Goal: Communication & Community: Share content

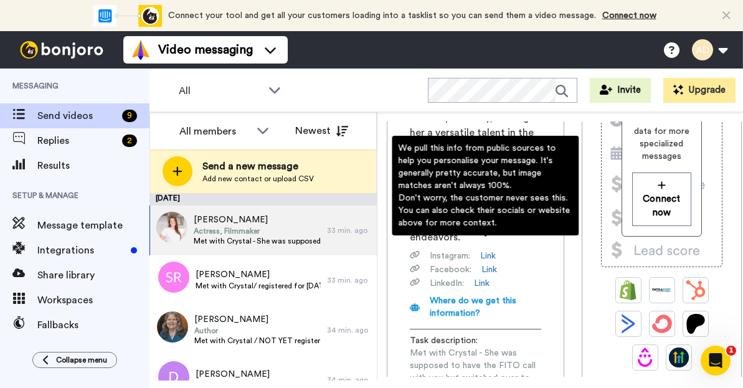
scroll to position [262, 0]
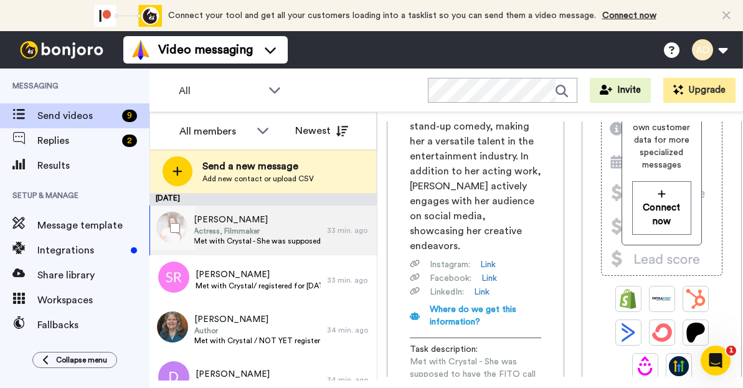
click at [232, 232] on span "Actress, Filmmaker" at bounding box center [257, 231] width 127 height 10
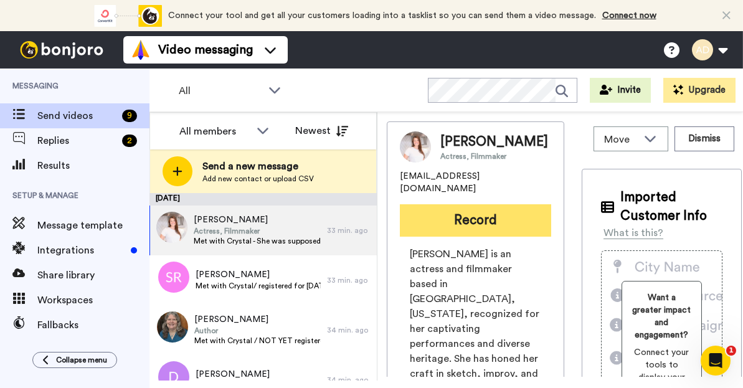
click at [487, 209] on button "Record" at bounding box center [475, 220] width 151 height 32
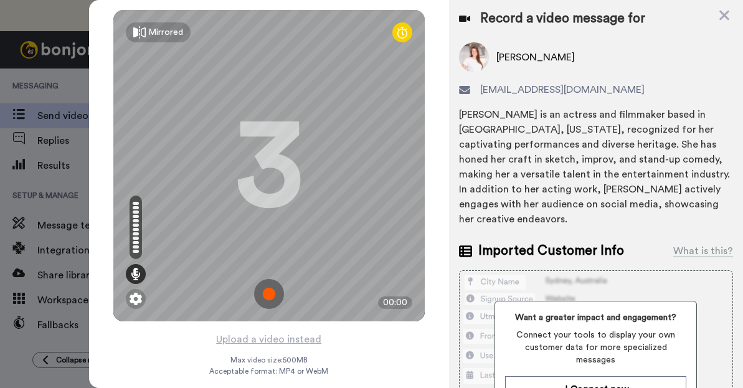
click at [270, 298] on img at bounding box center [269, 294] width 30 height 30
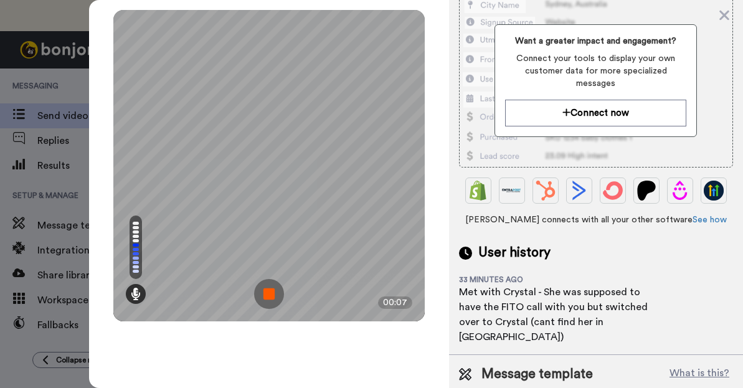
scroll to position [278, 0]
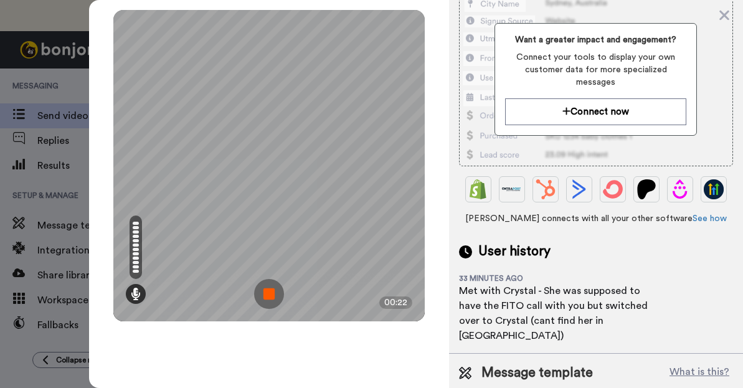
click at [269, 298] on img at bounding box center [269, 294] width 30 height 30
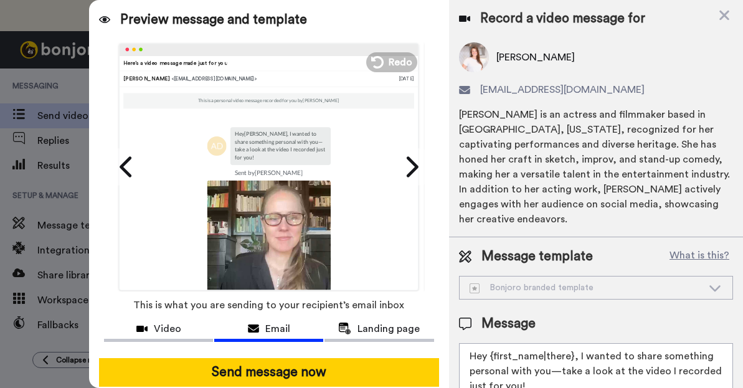
scroll to position [35, 0]
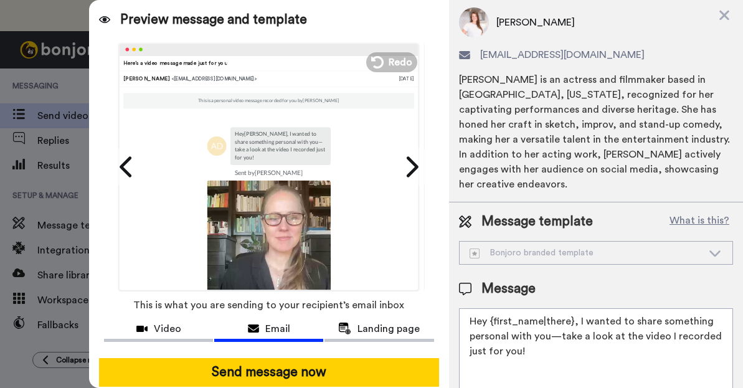
drag, startPoint x: 577, startPoint y: 308, endPoint x: 575, endPoint y: 336, distance: 28.7
click at [575, 336] on textarea "Hey {first_name|there}, I wanted to share something personal with you—take a lo…" at bounding box center [596, 364] width 274 height 112
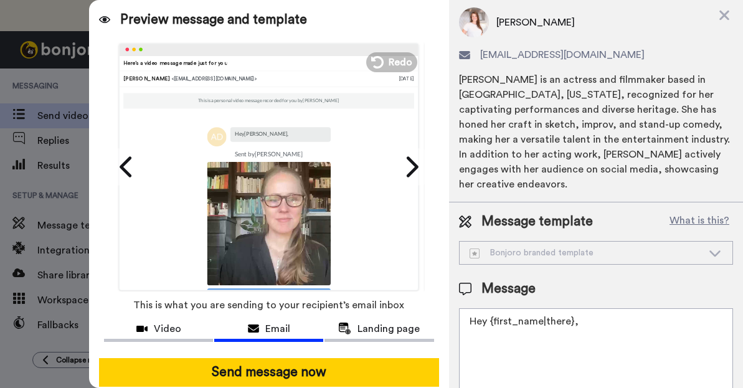
paste textarea "Just checking in to see how your meeting with [PERSON_NAME] went. I made this q…"
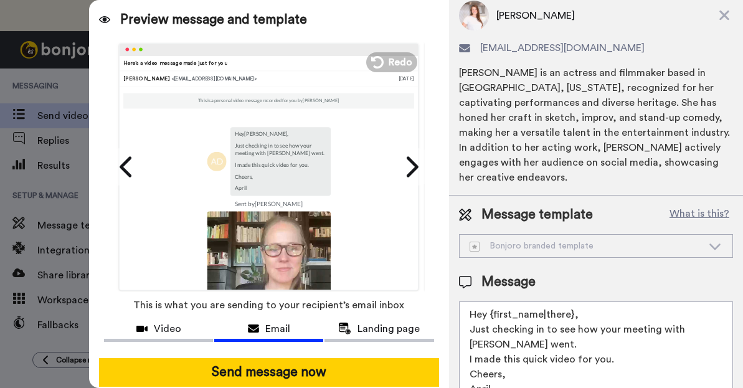
scroll to position [16, 0]
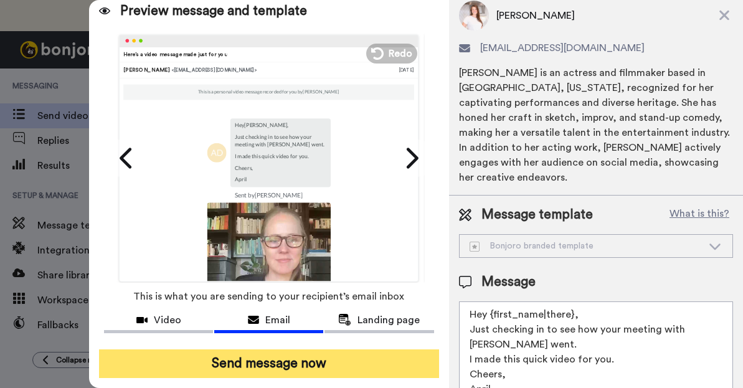
type textarea "Hey {first_name|there}, Just checking in to see how your meeting with [PERSON_N…"
click at [276, 356] on button "Send message now" at bounding box center [268, 363] width 339 height 29
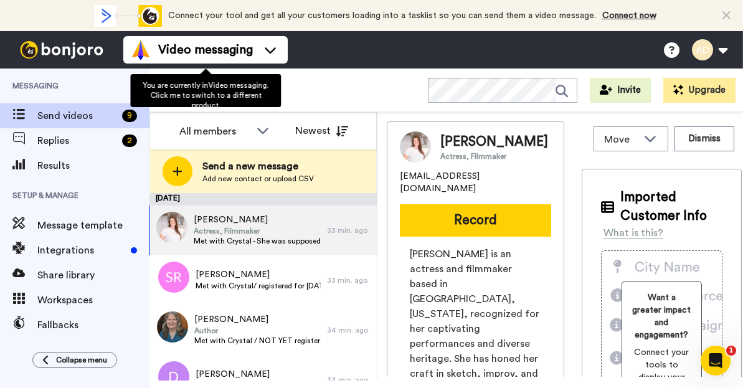
scroll to position [0, 0]
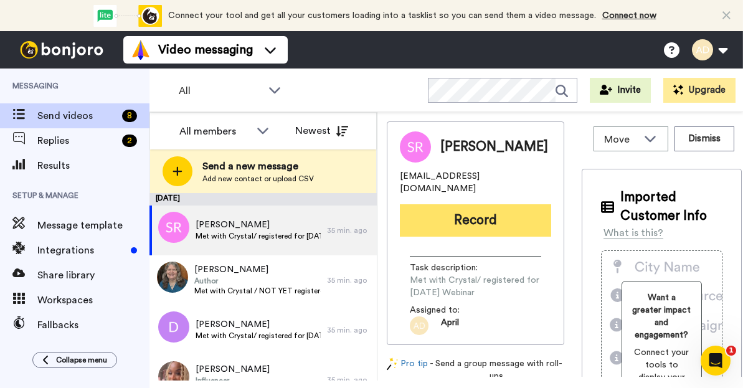
click at [454, 213] on button "Record" at bounding box center [475, 220] width 151 height 32
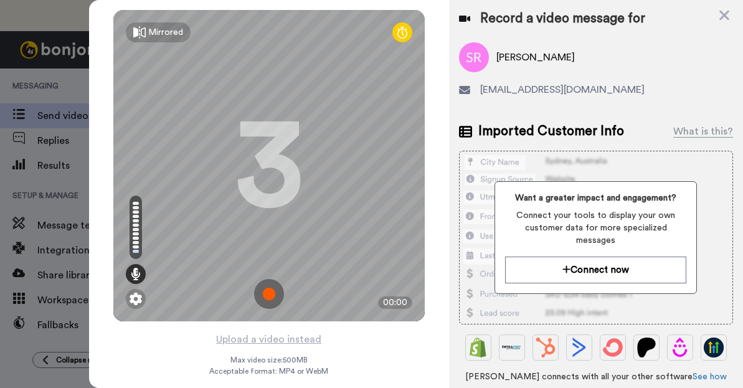
click at [273, 299] on img at bounding box center [269, 294] width 30 height 30
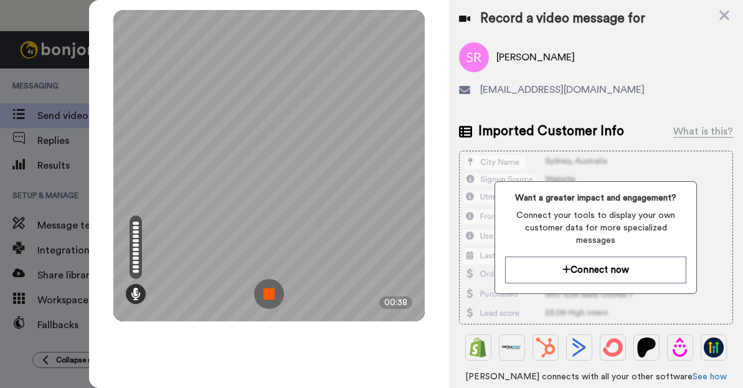
click at [271, 296] on img at bounding box center [269, 294] width 30 height 30
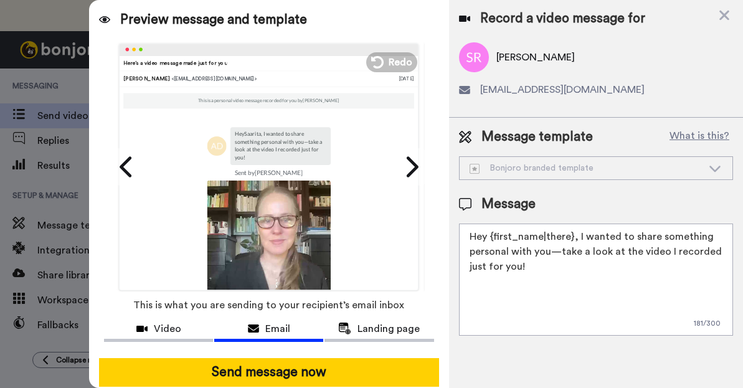
drag, startPoint x: 575, startPoint y: 238, endPoint x: 573, endPoint y: 269, distance: 30.5
click at [573, 269] on textarea "Hey {first_name|there}, I wanted to share something personal with you—take a lo…" at bounding box center [596, 280] width 274 height 112
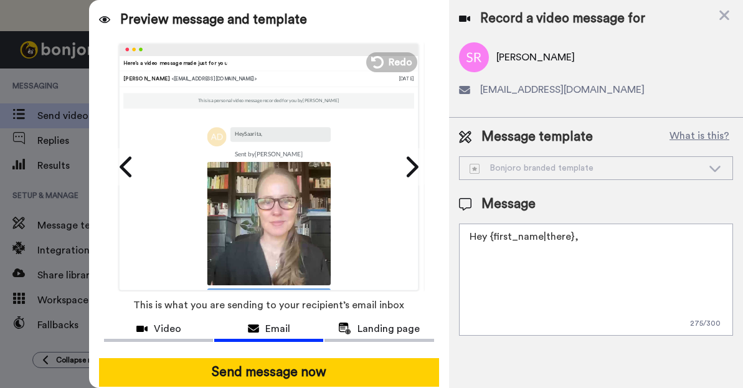
paste textarea "Just checking in to see how your meeting with [PERSON_NAME] went. I made this q…"
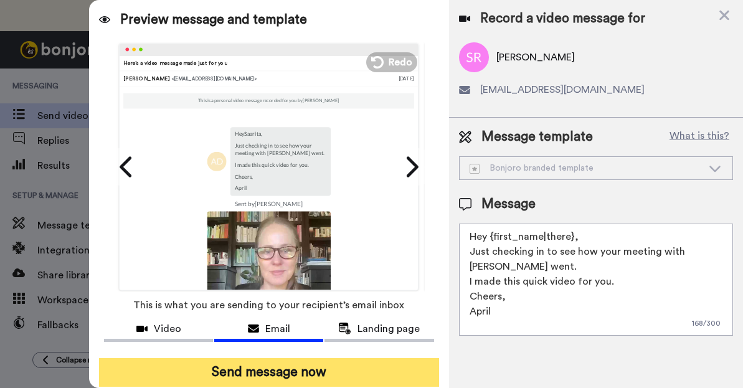
type textarea "Hey {first_name|there}, Just checking in to see how your meeting with [PERSON_N…"
click at [346, 369] on button "Send message now" at bounding box center [268, 372] width 339 height 29
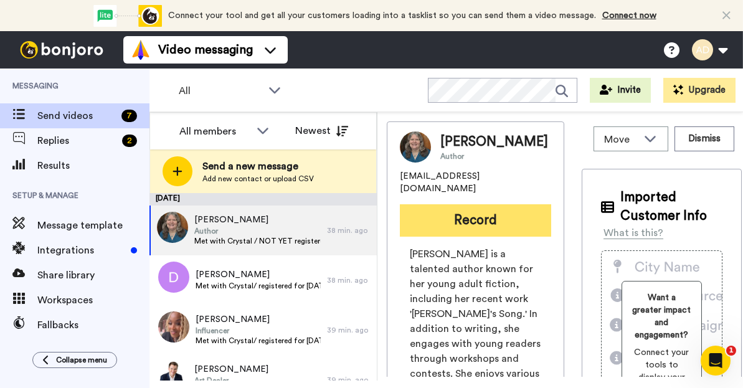
click at [457, 237] on button "Record" at bounding box center [475, 220] width 151 height 32
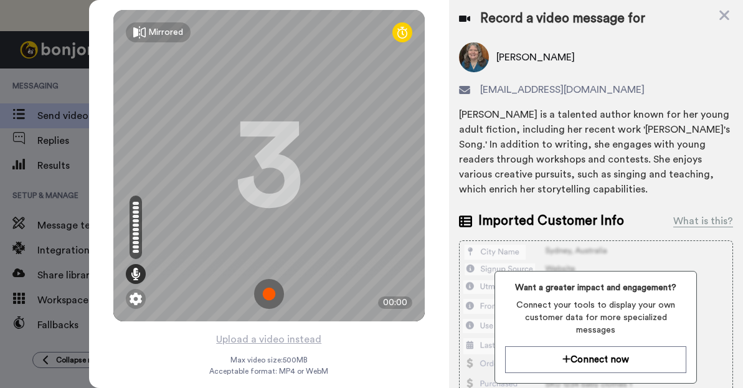
click at [268, 293] on img at bounding box center [269, 294] width 30 height 30
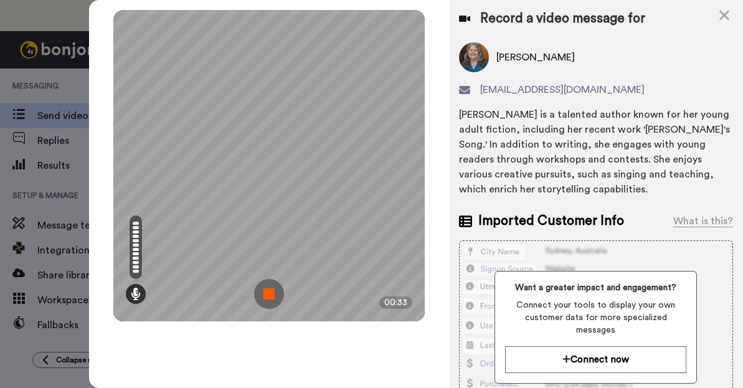
click at [265, 297] on img at bounding box center [269, 294] width 30 height 30
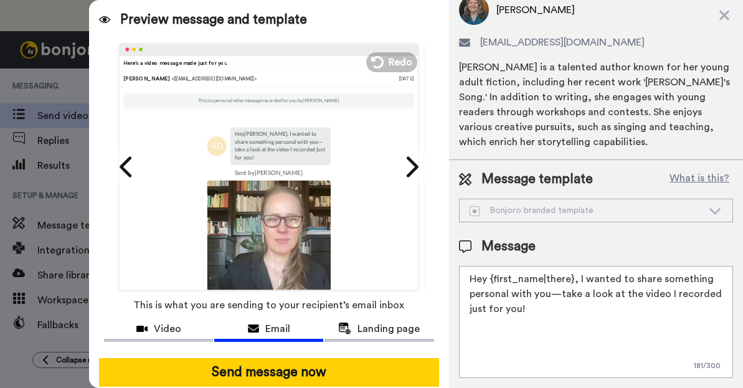
scroll to position [55, 0]
drag, startPoint x: 575, startPoint y: 270, endPoint x: 570, endPoint y: 308, distance: 38.3
click at [570, 308] on textarea "Hey {first_name|there}, I wanted to share something personal with you—take a lo…" at bounding box center [596, 322] width 274 height 112
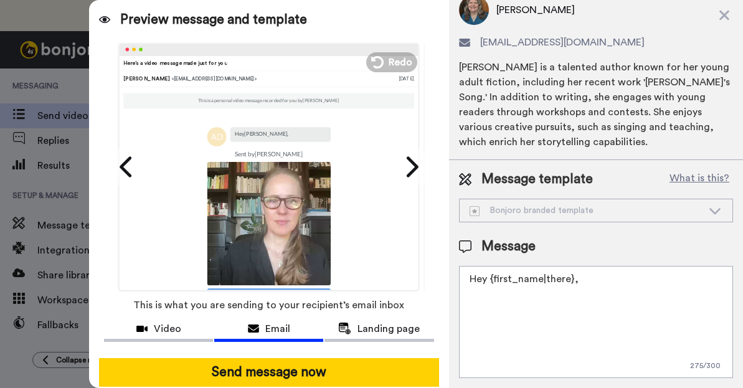
paste textarea "Just checking in to see how your meeting with [PERSON_NAME] went. I made this q…"
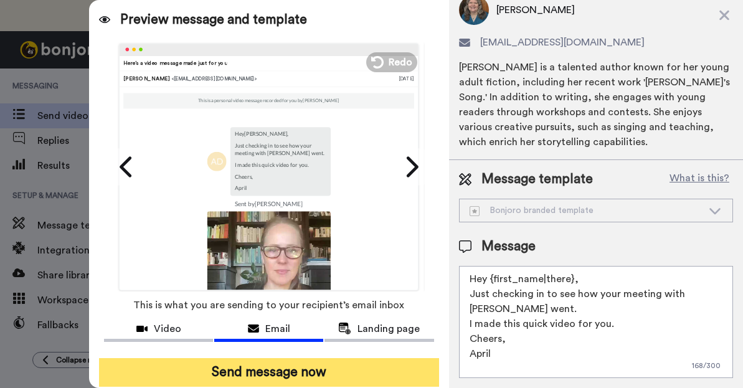
type textarea "Hey {first_name|there}, Just checking in to see how your meeting with [PERSON_N…"
click at [368, 365] on button "Send message now" at bounding box center [268, 372] width 339 height 29
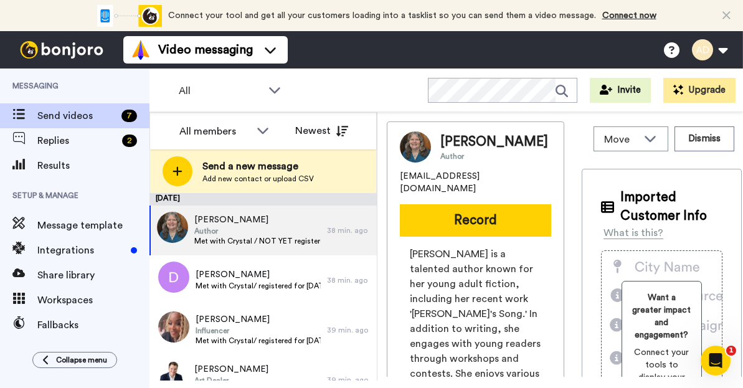
scroll to position [0, 0]
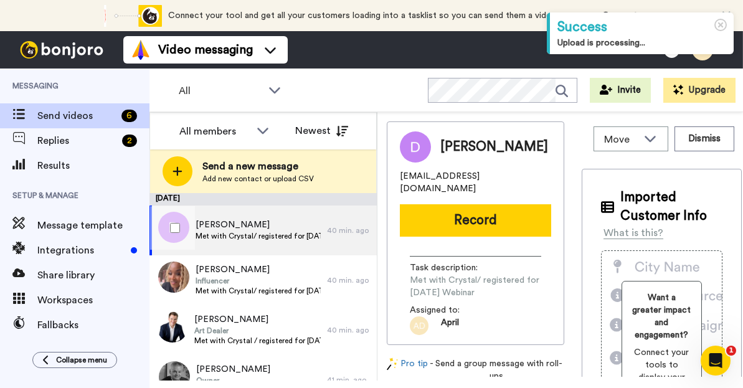
click at [235, 235] on span "Met with Crystal/ registered for [DATE] Webinar" at bounding box center [257, 236] width 125 height 10
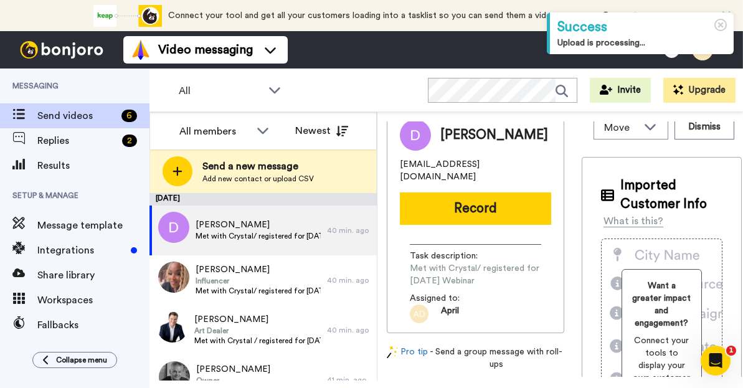
scroll to position [11, 0]
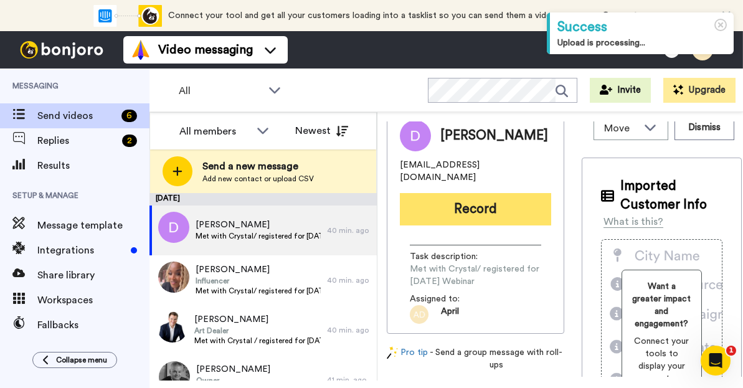
click at [468, 200] on button "Record" at bounding box center [475, 209] width 151 height 32
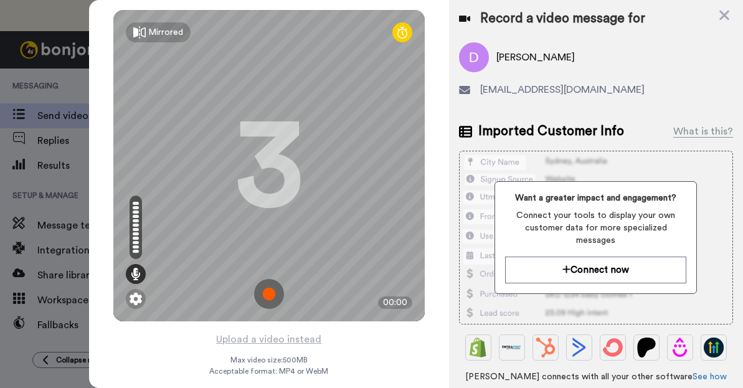
click at [265, 296] on img at bounding box center [269, 294] width 30 height 30
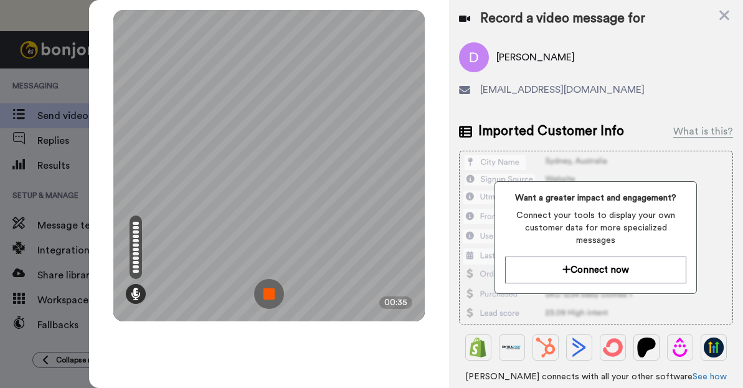
click at [271, 295] on img at bounding box center [269, 294] width 30 height 30
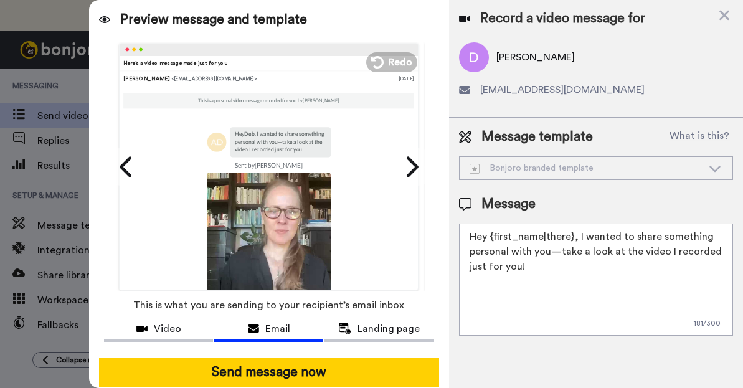
drag, startPoint x: 575, startPoint y: 239, endPoint x: 578, endPoint y: 274, distance: 35.0
click at [578, 274] on textarea "Hey {first_name|there}, I wanted to share something personal with you—take a lo…" at bounding box center [596, 280] width 274 height 112
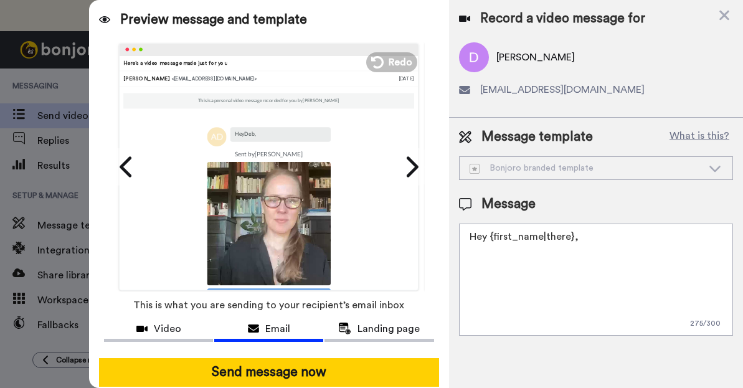
paste textarea "Just checking in to see how your meeting with [PERSON_NAME] went. I made this q…"
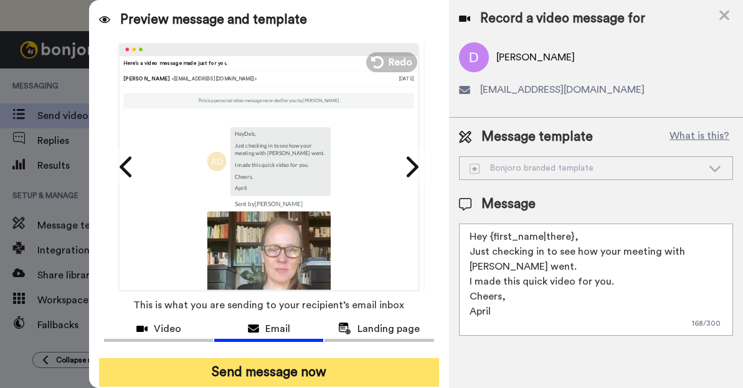
type textarea "Hey {first_name|there}, Just checking in to see how your meeting with [PERSON_N…"
click at [368, 368] on button "Send message now" at bounding box center [268, 372] width 339 height 29
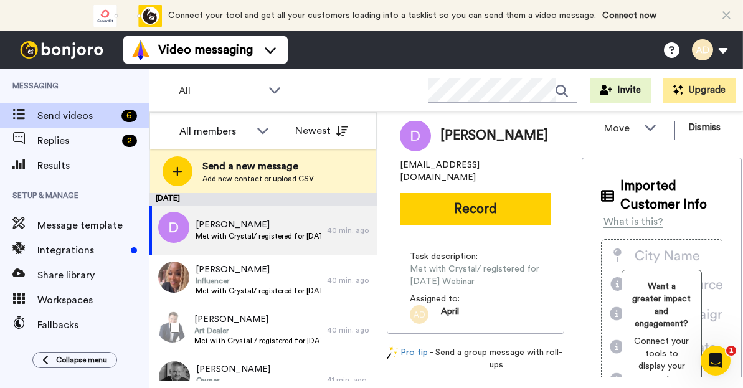
scroll to position [0, 0]
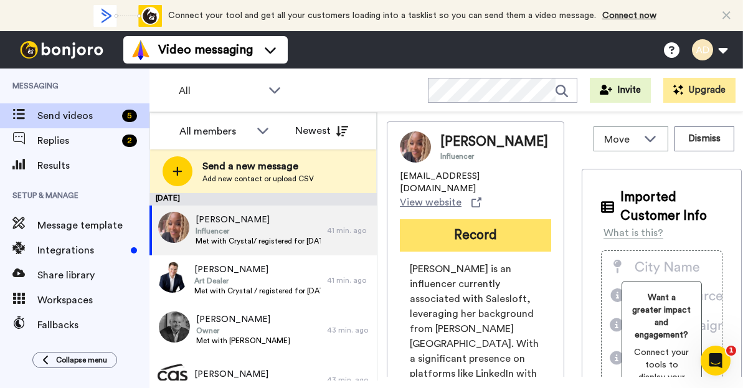
click at [464, 241] on button "Record" at bounding box center [475, 235] width 151 height 32
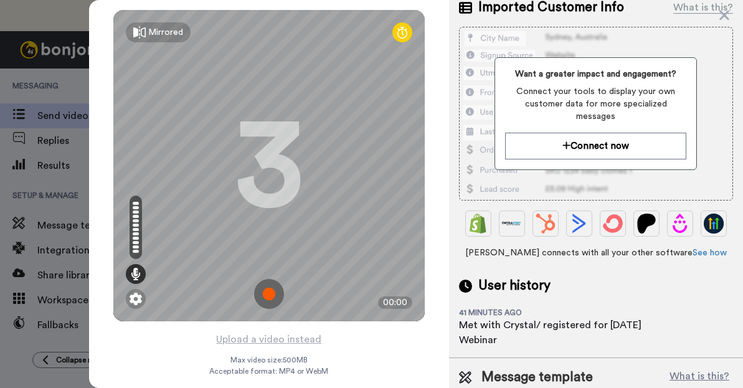
scroll to position [255, 0]
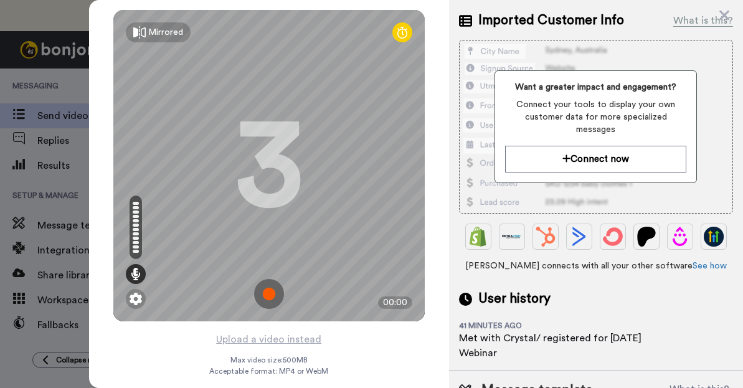
click at [259, 291] on img at bounding box center [269, 294] width 30 height 30
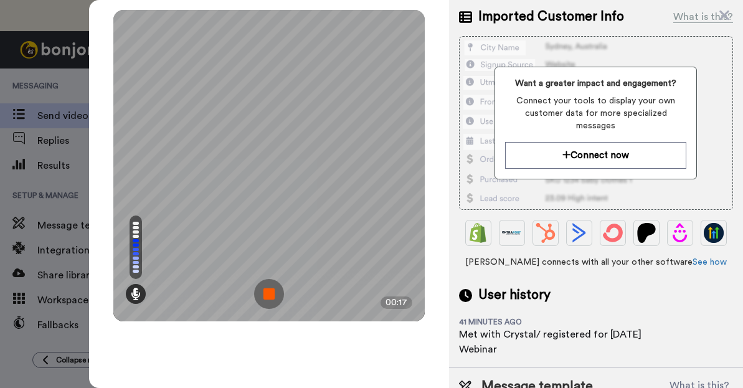
scroll to position [291, 0]
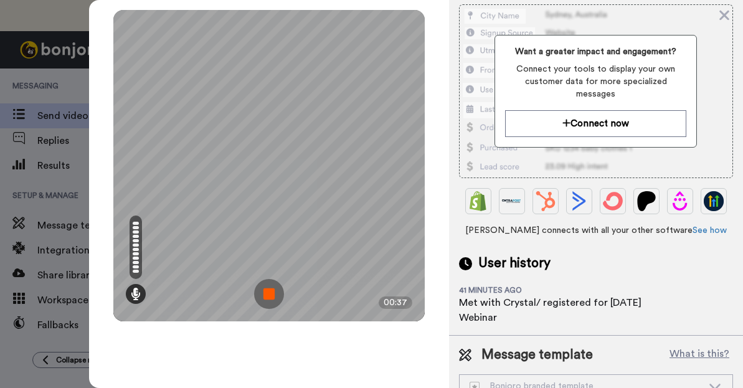
click at [272, 295] on img at bounding box center [269, 294] width 30 height 30
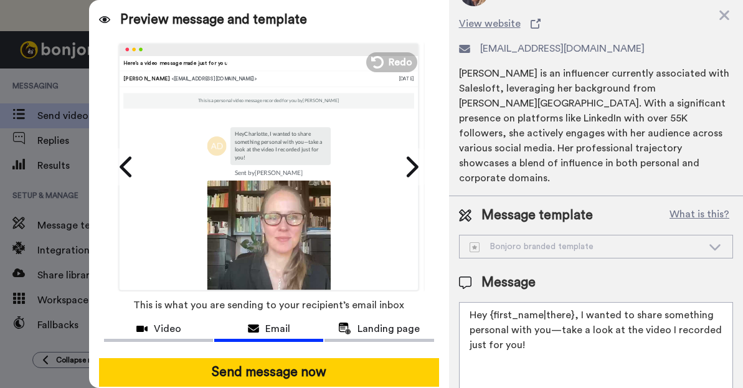
scroll to position [95, 0]
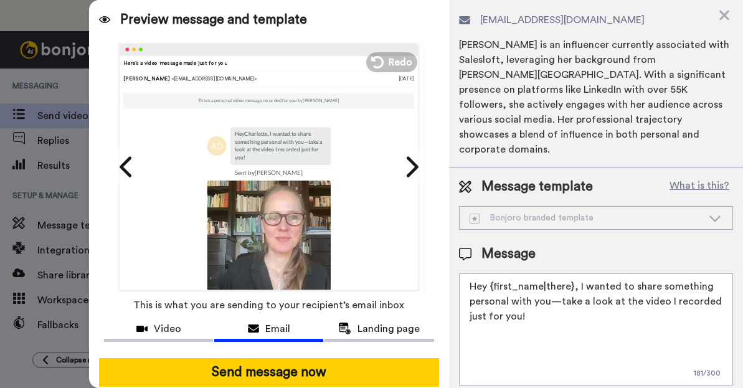
drag, startPoint x: 577, startPoint y: 273, endPoint x: 578, endPoint y: 311, distance: 37.4
click at [578, 311] on textarea "Hey {first_name|there}, I wanted to share something personal with you—take a lo…" at bounding box center [596, 329] width 274 height 112
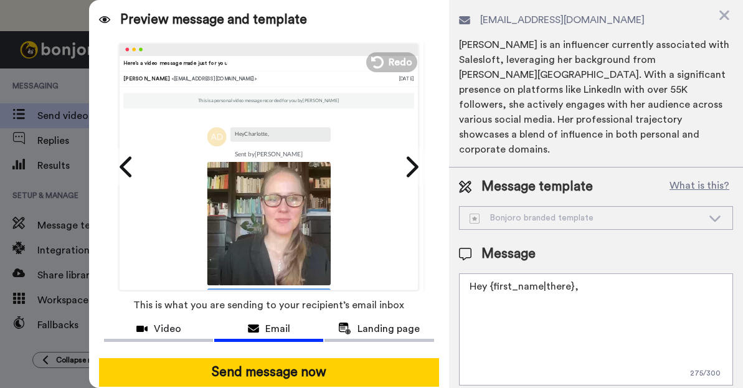
paste textarea "Just checking in to see how your meeting with [PERSON_NAME] went. I made this q…"
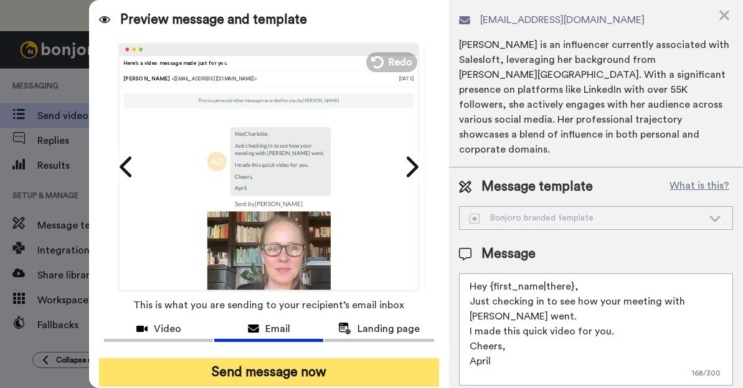
type textarea "Hey {first_name|there}, Just checking in to see how your meeting with [PERSON_N…"
click at [304, 369] on button "Send message now" at bounding box center [268, 372] width 339 height 29
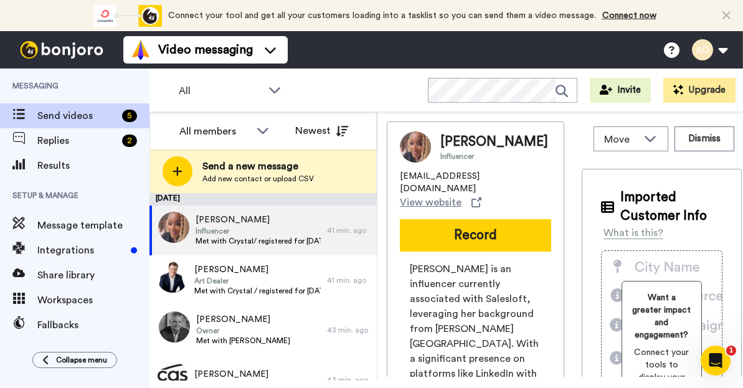
scroll to position [0, 0]
click at [425, 207] on span "View website" at bounding box center [431, 202] width 62 height 15
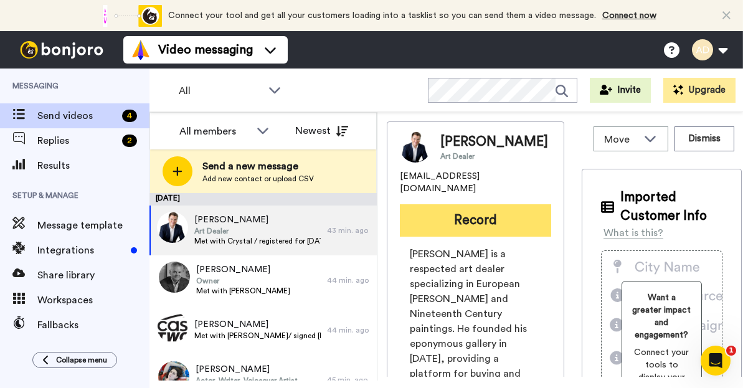
click at [462, 204] on button "Record" at bounding box center [475, 220] width 151 height 32
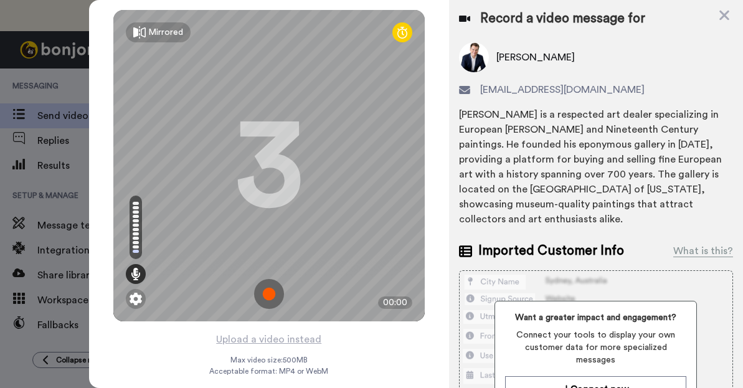
click at [268, 294] on img at bounding box center [269, 294] width 30 height 30
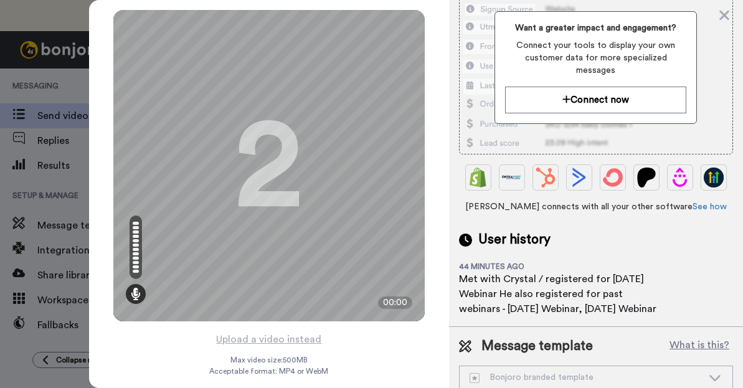
scroll to position [296, 0]
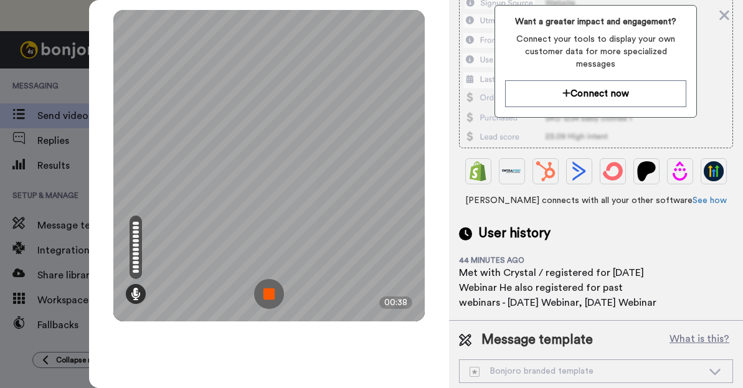
click at [269, 297] on img at bounding box center [269, 294] width 30 height 30
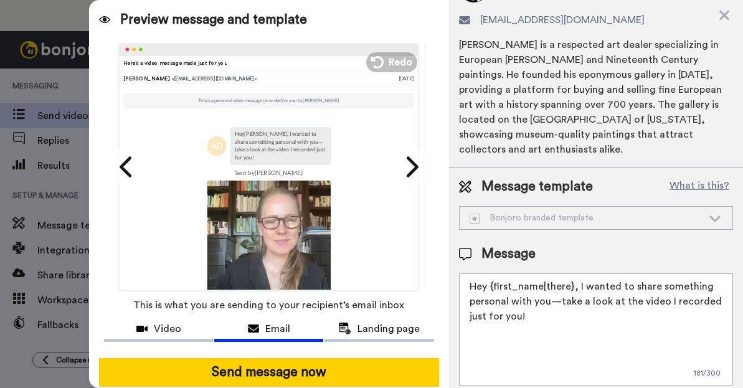
scroll to position [68, 0]
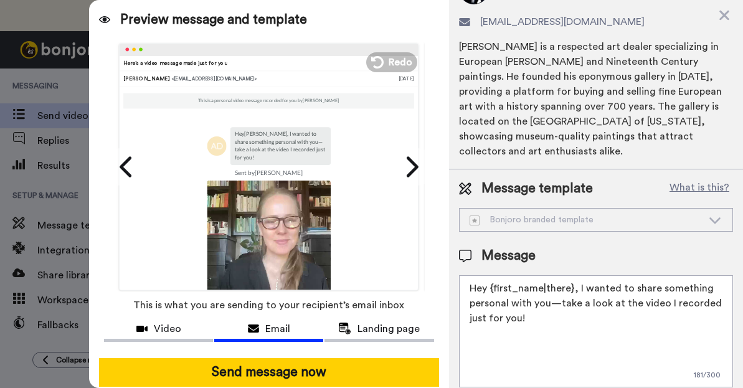
drag, startPoint x: 574, startPoint y: 303, endPoint x: 576, endPoint y: 326, distance: 22.5
click at [576, 326] on textarea "Hey {first_name|there}, I wanted to share something personal with you—take a lo…" at bounding box center [596, 331] width 274 height 112
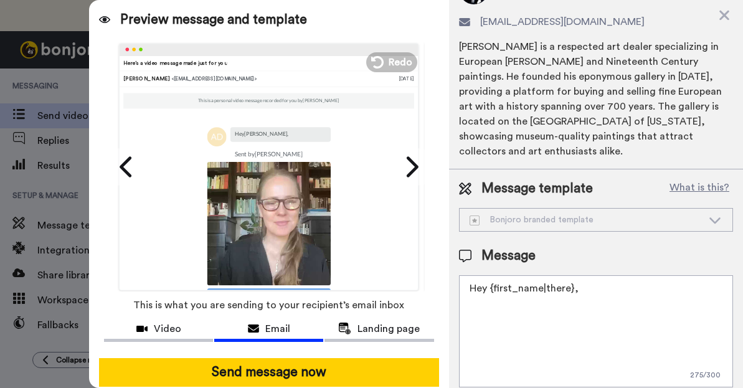
paste textarea "Just checking in to see how your meeting with Crystal went. I made this quick v…"
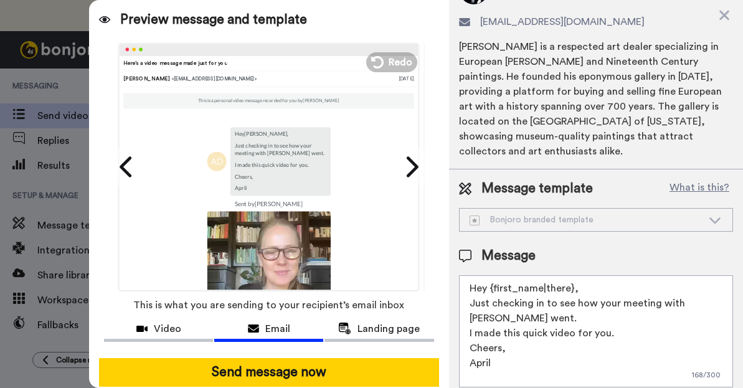
scroll to position [16, 0]
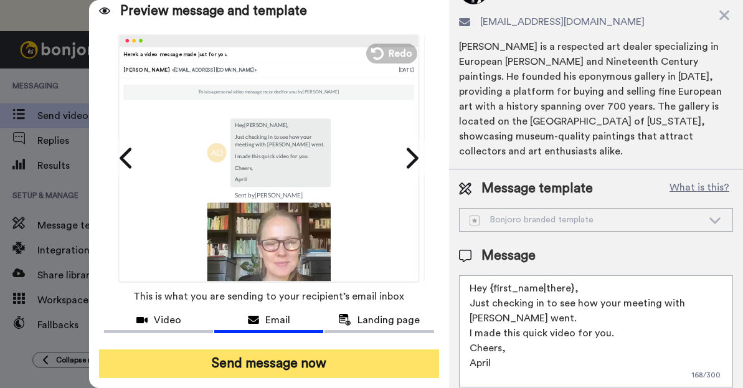
type textarea "Hey {first_name|there}, Just checking in to see how your meeting with Crystal w…"
click at [361, 354] on button "Send message now" at bounding box center [268, 363] width 339 height 29
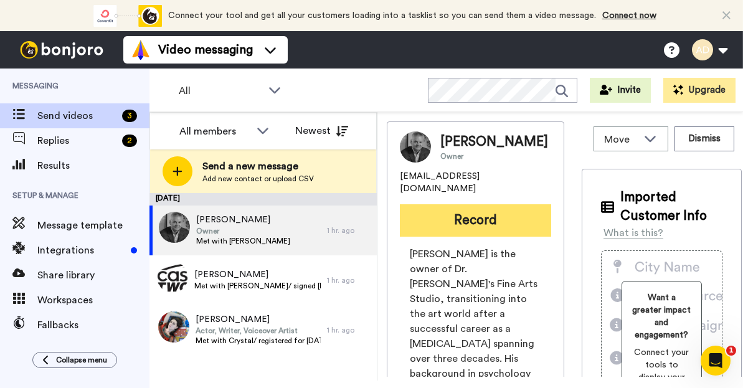
click at [461, 230] on button "Record" at bounding box center [475, 220] width 151 height 32
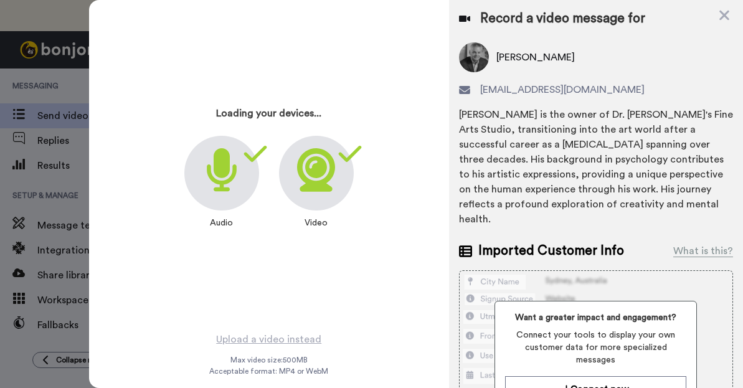
click at [322, 184] on icon at bounding box center [316, 170] width 38 height 44
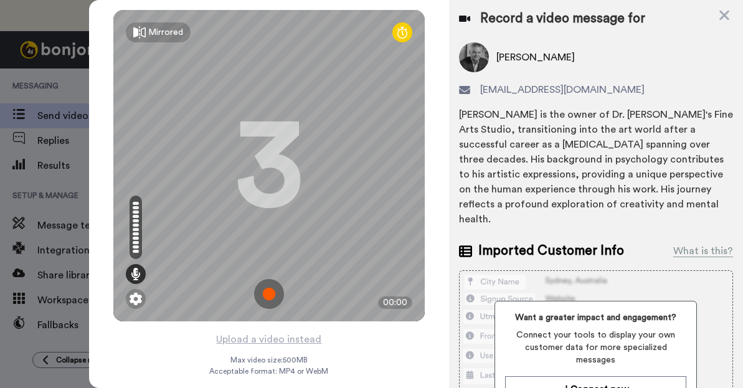
click at [270, 293] on img at bounding box center [269, 294] width 30 height 30
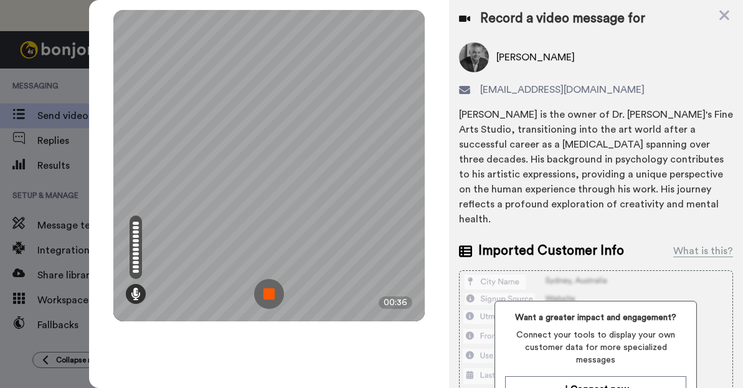
click at [270, 293] on img at bounding box center [269, 294] width 30 height 30
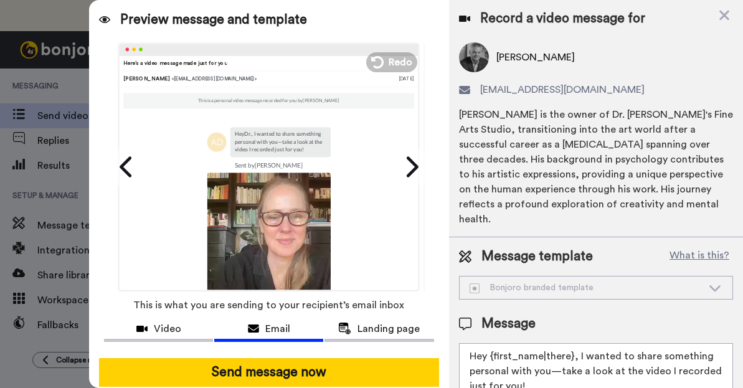
scroll to position [70, 0]
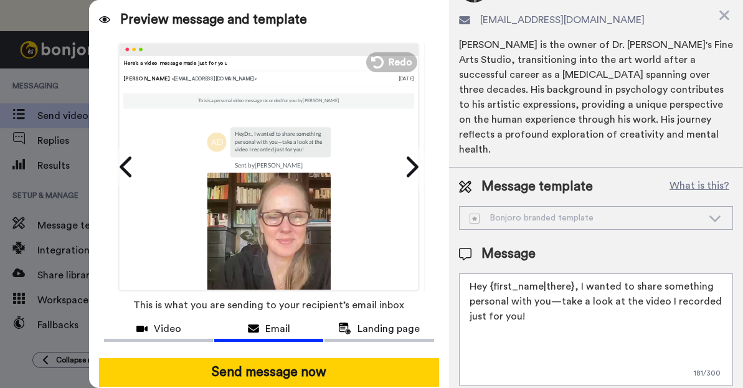
drag, startPoint x: 577, startPoint y: 276, endPoint x: 577, endPoint y: 308, distance: 32.4
click at [577, 309] on textarea "Hey {first_name|there}, I wanted to share something personal with you—take a lo…" at bounding box center [596, 329] width 274 height 112
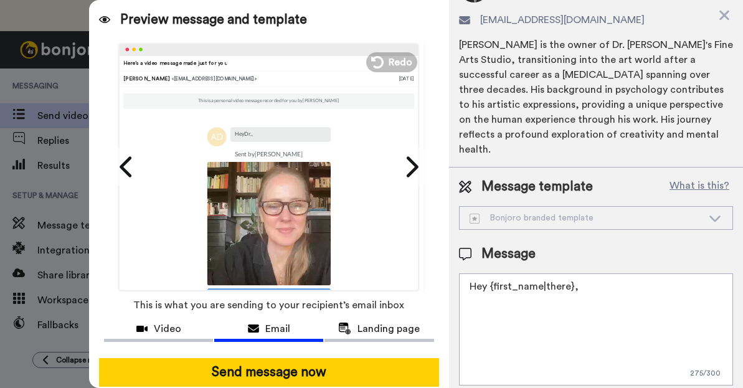
paste textarea "Just checking in to see how your meeting with [PERSON_NAME] went. I made this q…"
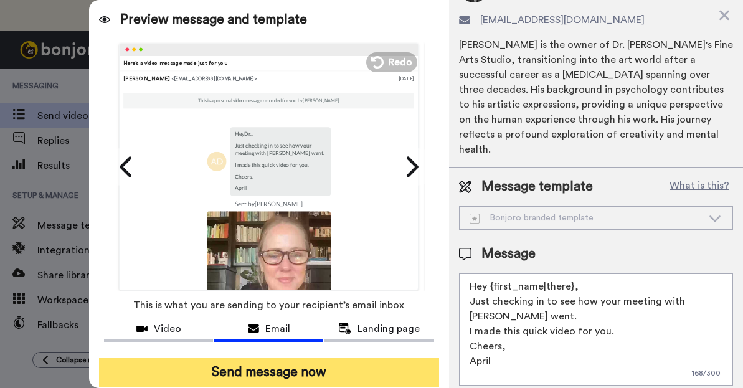
type textarea "Hey {first_name|there}, Just checking in to see how your meeting with [PERSON_N…"
click at [276, 370] on button "Send message now" at bounding box center [268, 372] width 339 height 29
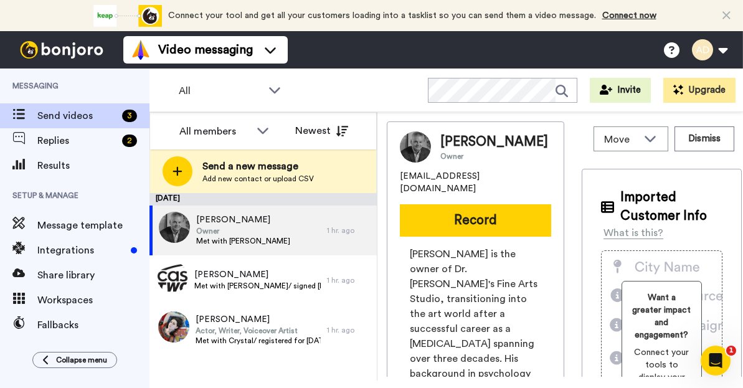
scroll to position [0, 0]
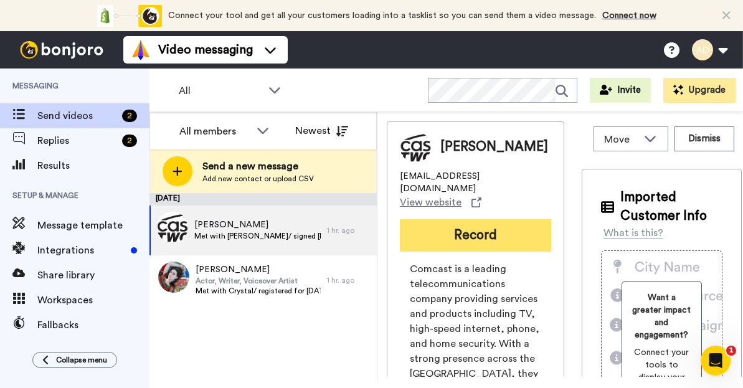
click at [463, 234] on button "Record" at bounding box center [475, 235] width 151 height 32
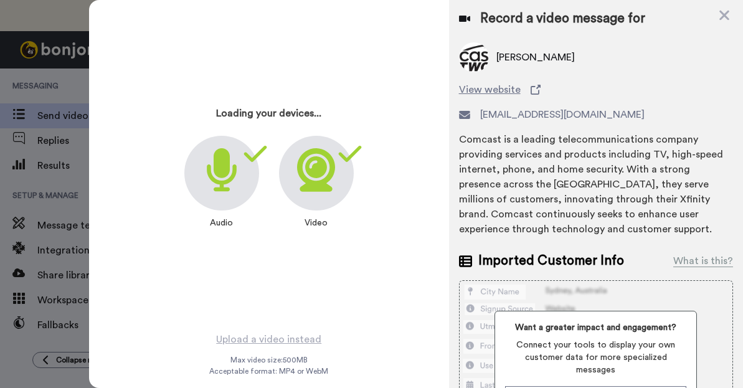
click at [316, 185] on icon at bounding box center [316, 170] width 38 height 44
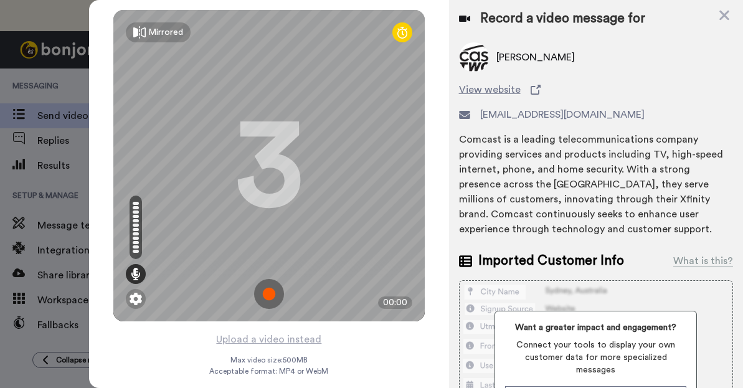
click at [271, 290] on img at bounding box center [269, 294] width 30 height 30
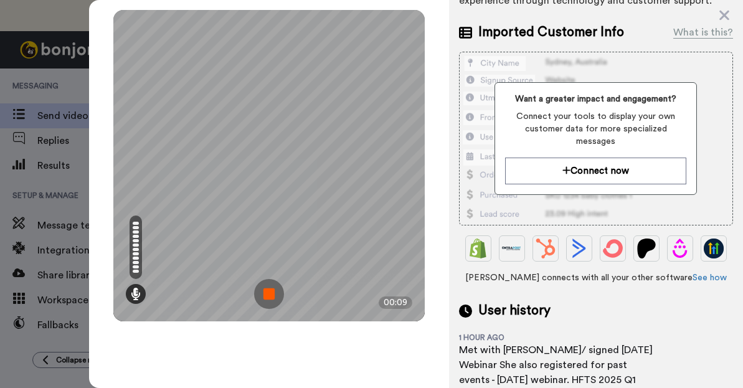
scroll to position [230, 0]
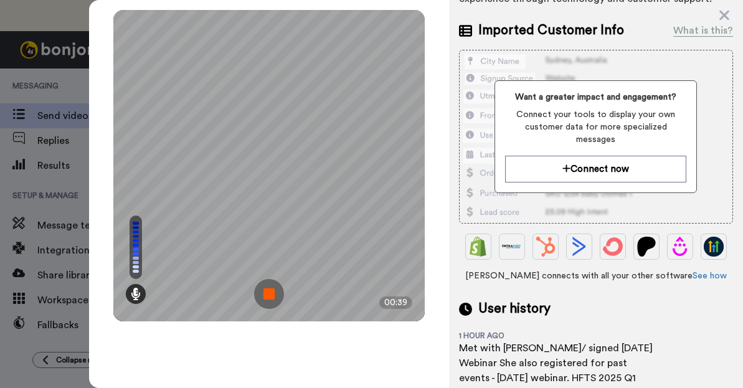
click at [269, 296] on img at bounding box center [269, 294] width 30 height 30
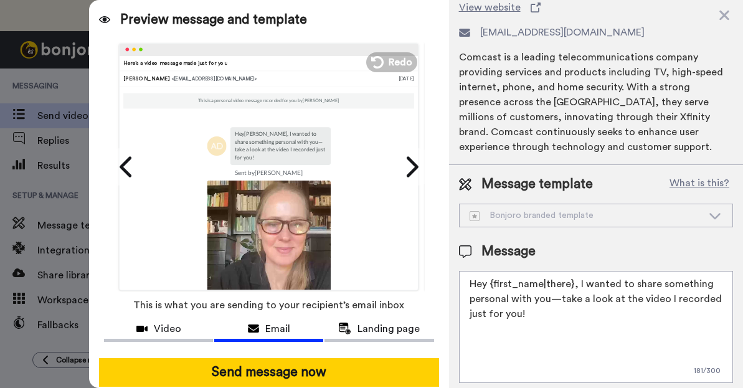
scroll to position [95, 0]
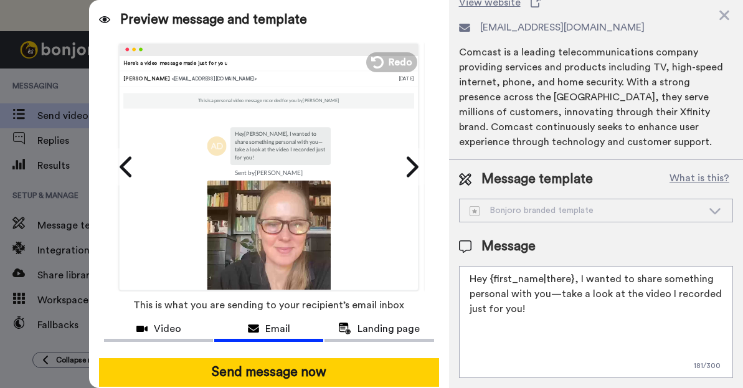
drag, startPoint x: 577, startPoint y: 276, endPoint x: 577, endPoint y: 317, distance: 41.1
click at [577, 317] on textarea "Hey {first_name|there}, I wanted to share something personal with you—take a lo…" at bounding box center [596, 322] width 274 height 112
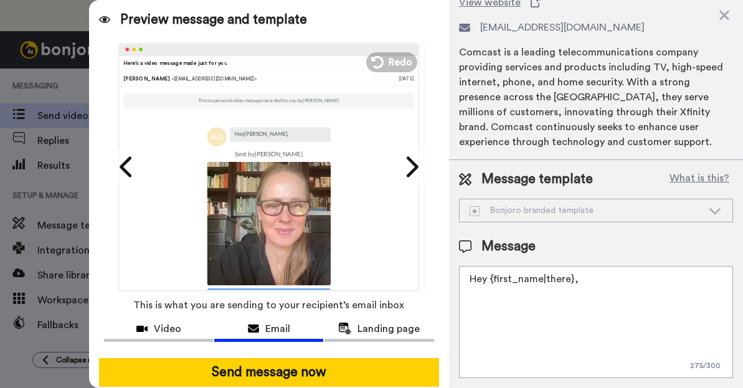
paste textarea "Just checking in to see how your meeting with [PERSON_NAME] went. I made this q…"
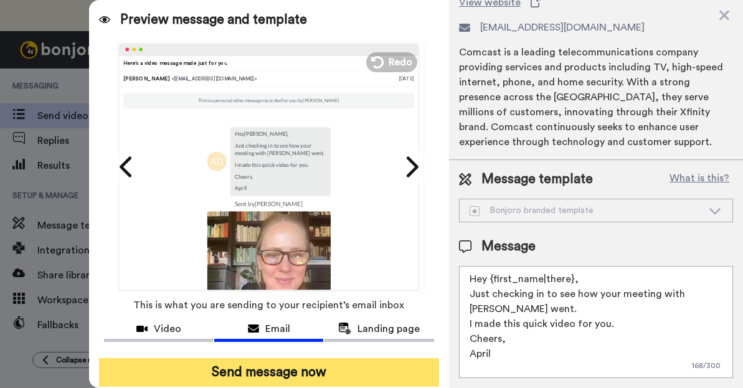
type textarea "Hey {first_name|there}, Just checking in to see how your meeting with [PERSON_N…"
click at [341, 367] on button "Send message now" at bounding box center [268, 372] width 339 height 29
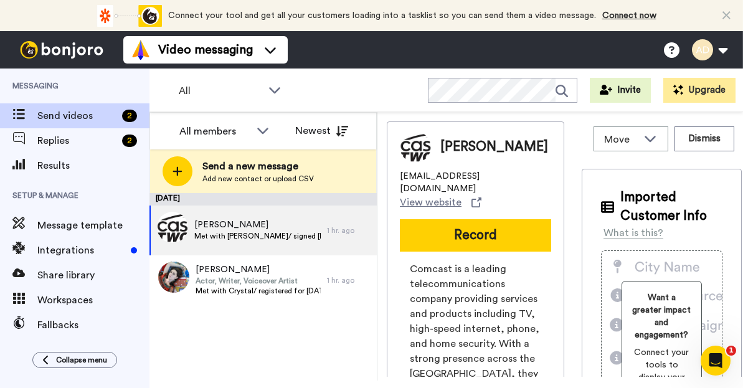
scroll to position [0, 0]
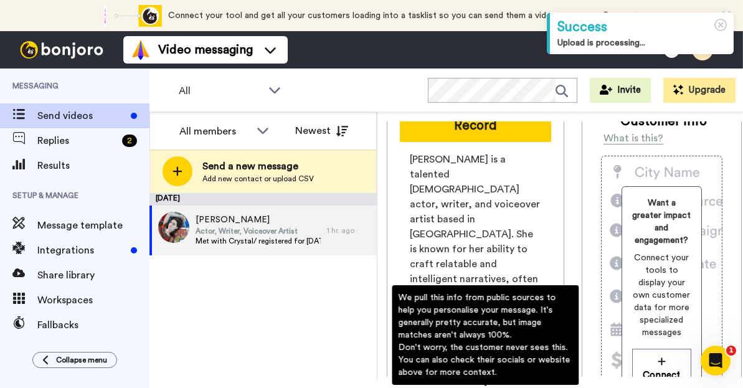
scroll to position [68, 0]
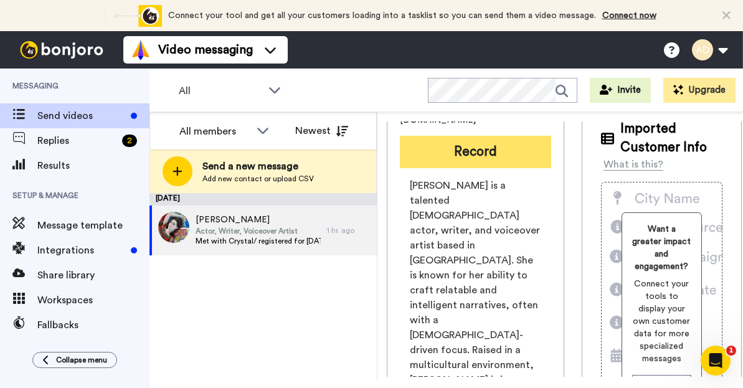
click at [477, 168] on button "Record" at bounding box center [475, 152] width 151 height 32
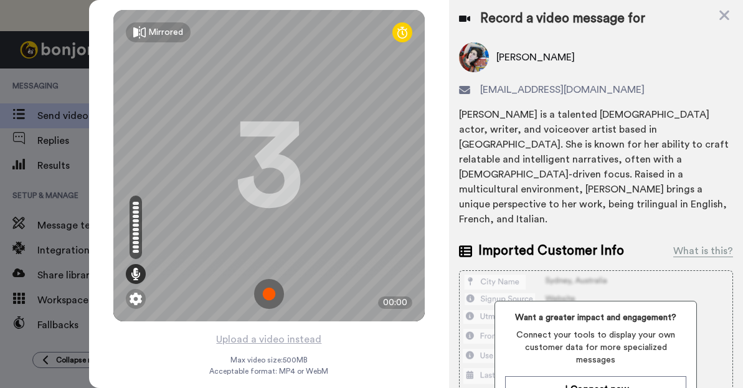
click at [266, 297] on img at bounding box center [269, 294] width 30 height 30
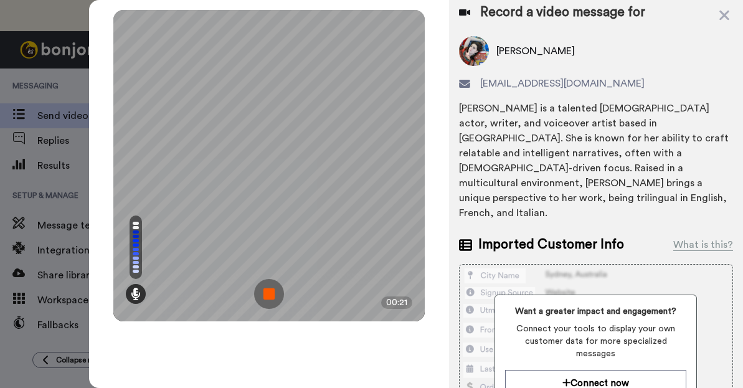
scroll to position [13, 0]
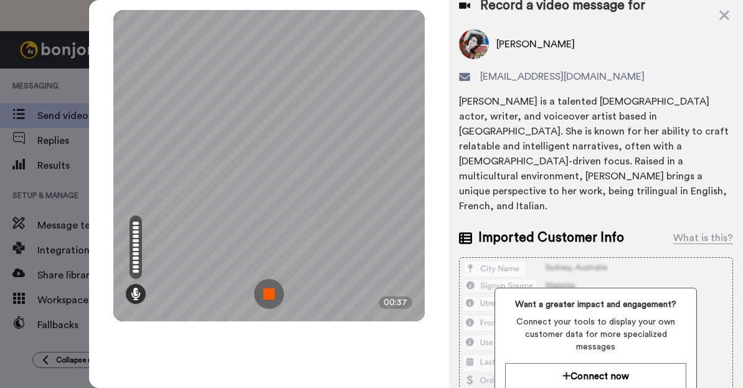
click at [266, 294] on img at bounding box center [269, 294] width 30 height 30
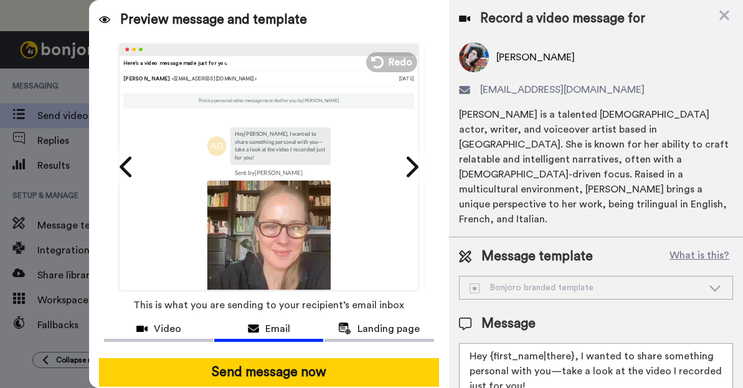
scroll to position [55, 0]
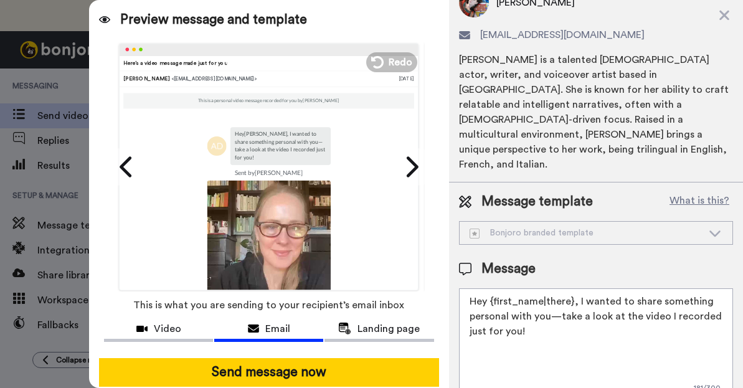
drag, startPoint x: 575, startPoint y: 273, endPoint x: 576, endPoint y: 309, distance: 36.1
click at [576, 309] on textarea "Hey {first_name|there}, I wanted to share something personal with you—take a lo…" at bounding box center [596, 344] width 274 height 112
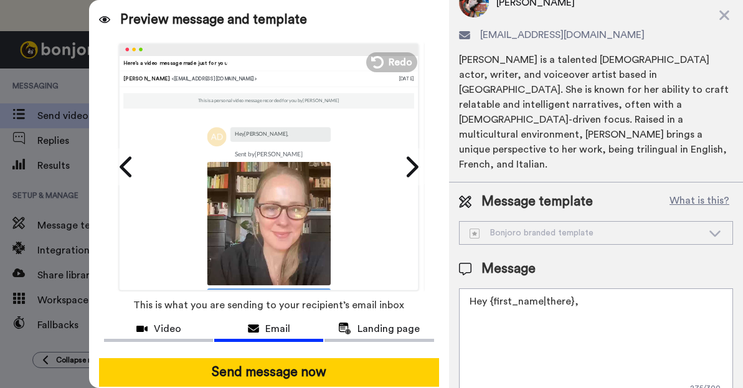
paste textarea "Just checking in to see how your meeting with Crystal went. I made this quick v…"
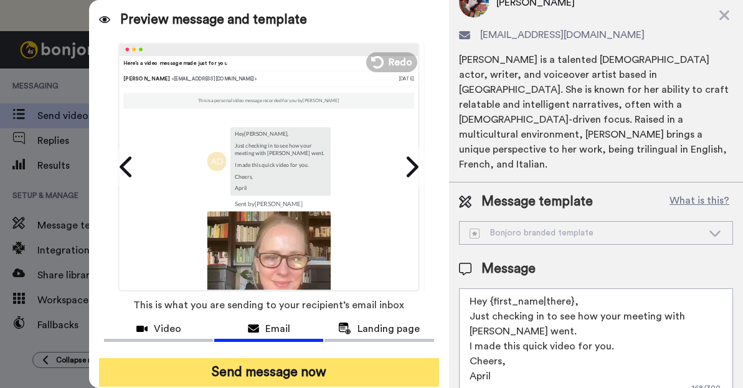
type textarea "Hey {first_name|there}, Just checking in to see how your meeting with Crystal w…"
click at [324, 370] on button "Send message now" at bounding box center [268, 372] width 339 height 29
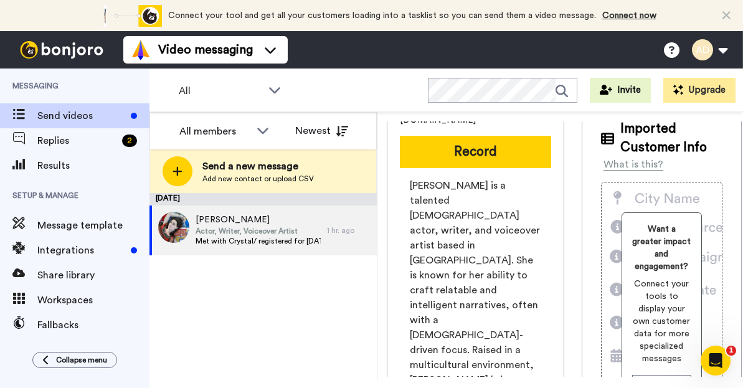
scroll to position [0, 0]
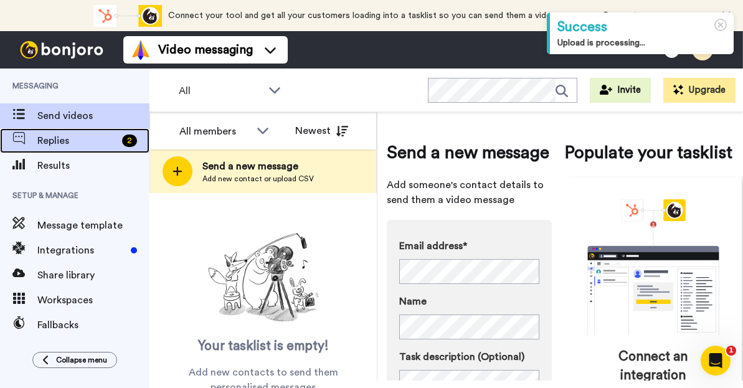
click at [40, 136] on span "Replies" at bounding box center [77, 140] width 80 height 15
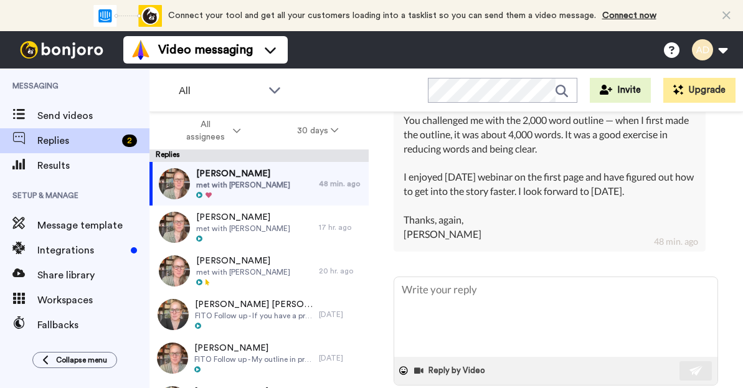
scroll to position [688, 0]
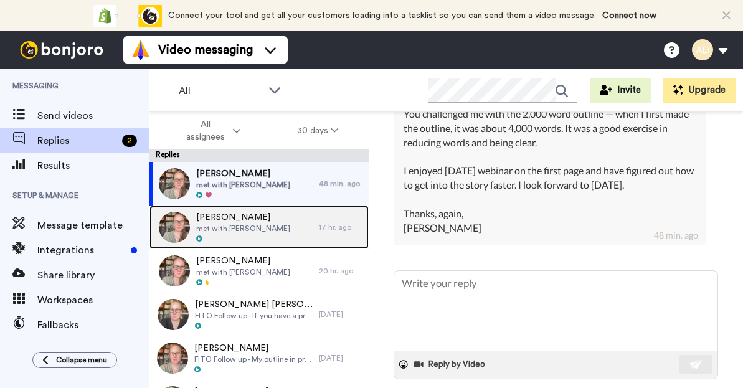
click at [245, 225] on span "met with Crystal" at bounding box center [243, 229] width 94 height 10
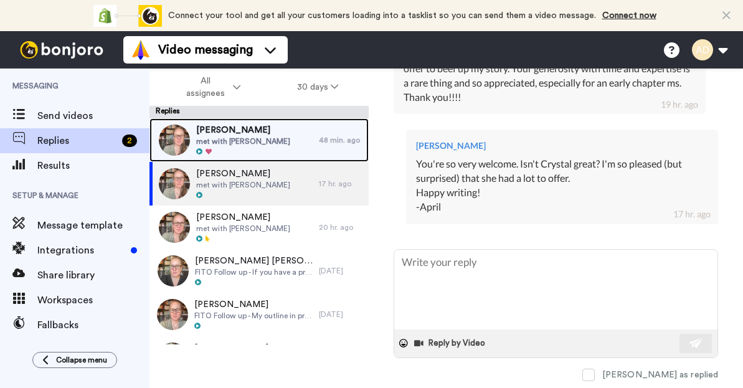
click at [259, 146] on div "Priscilla Burnett met with Crystal" at bounding box center [233, 140] width 169 height 44
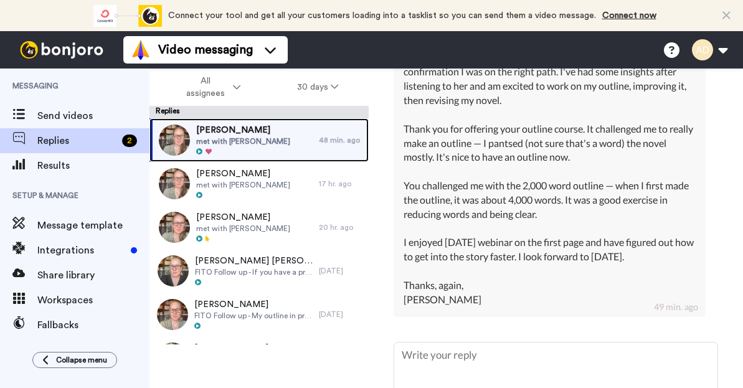
scroll to position [695, 0]
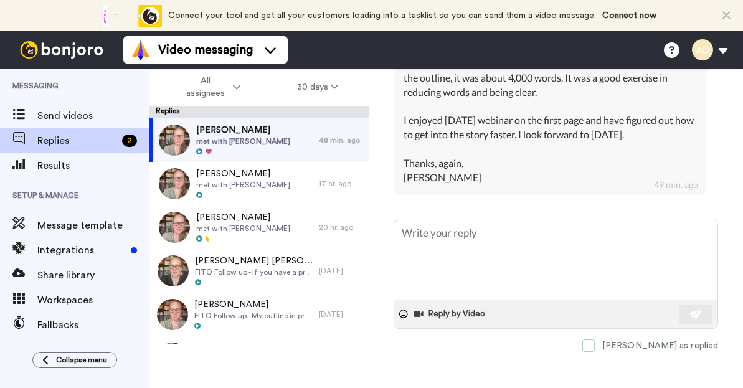
click at [595, 339] on span at bounding box center [588, 345] width 12 height 12
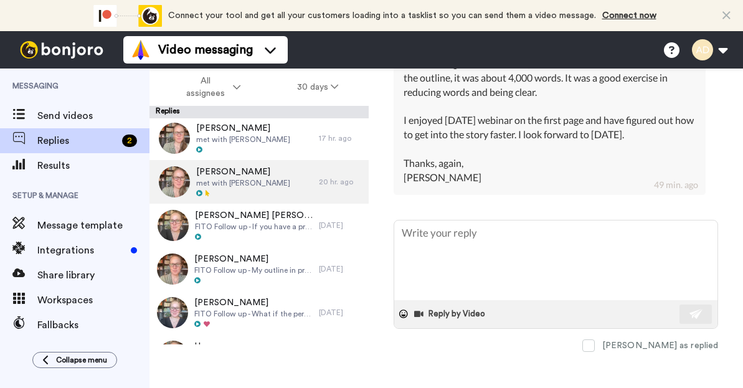
scroll to position [0, 0]
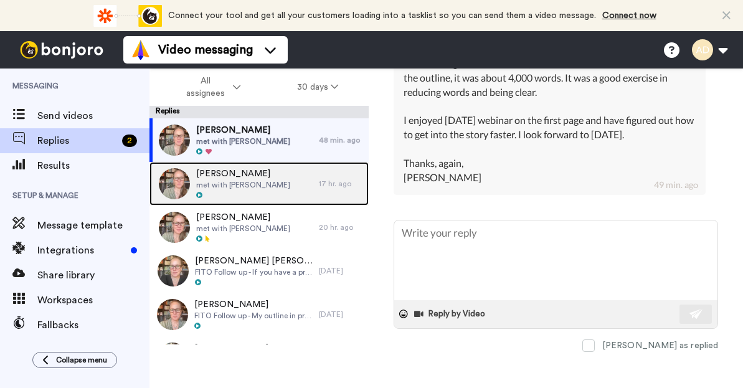
click at [252, 174] on span "[PERSON_NAME]" at bounding box center [243, 173] width 94 height 12
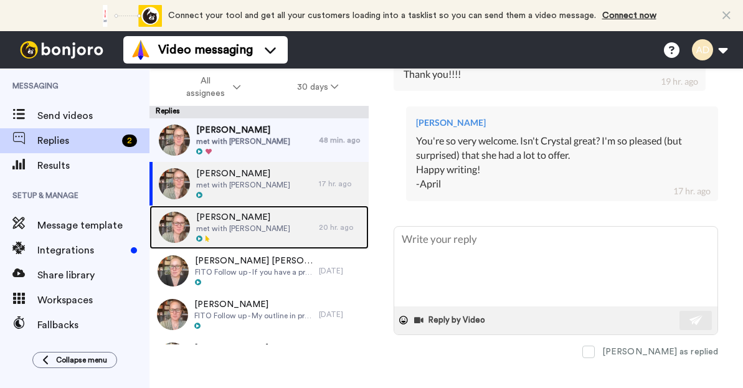
click at [257, 226] on div "Karen Shue met with Crystal" at bounding box center [233, 227] width 169 height 44
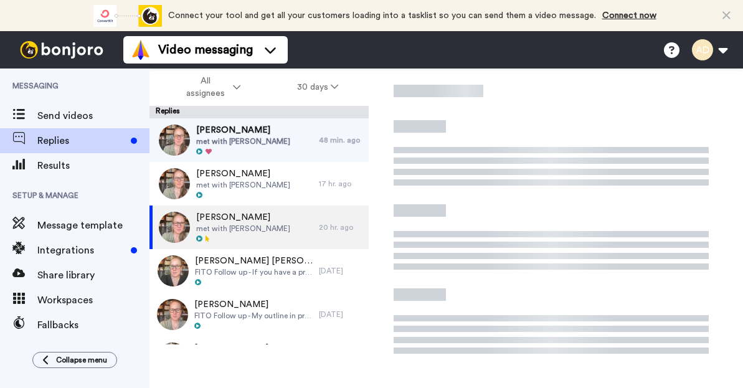
type textarea "x"
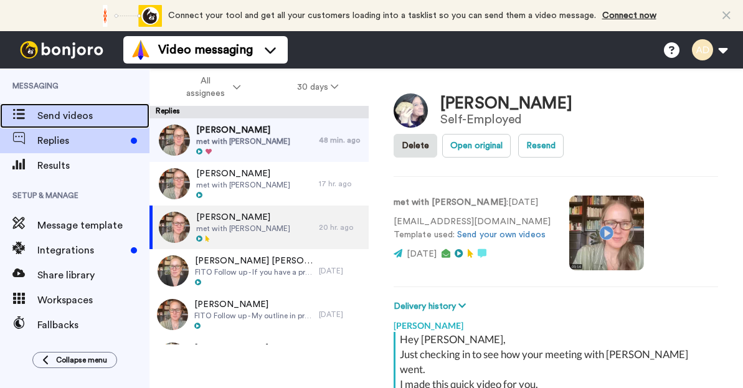
click at [50, 117] on span "Send videos" at bounding box center [93, 115] width 112 height 15
